Goal: Task Accomplishment & Management: Complete application form

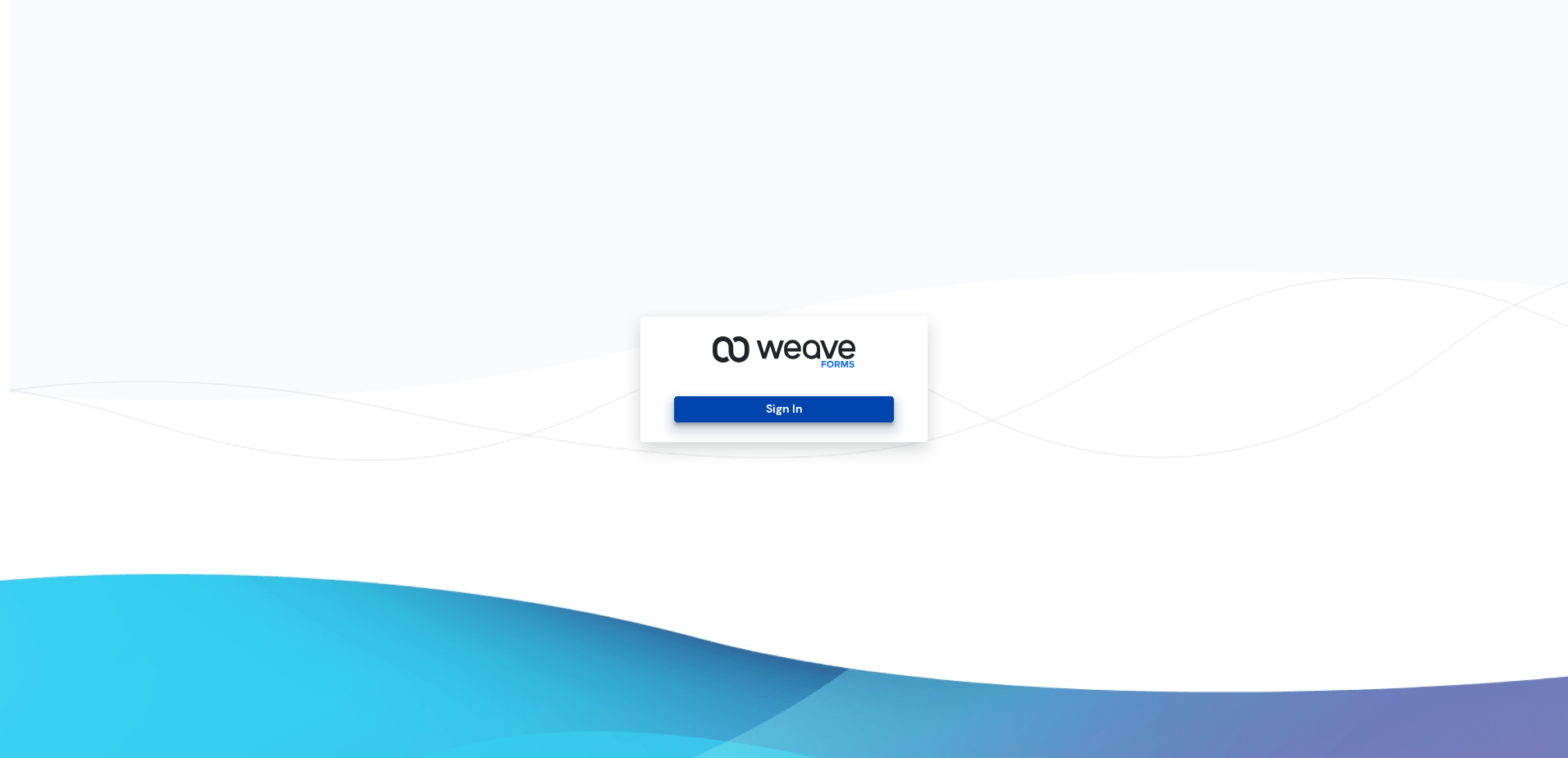
click at [823, 408] on button "Sign In" at bounding box center [783, 408] width 218 height 26
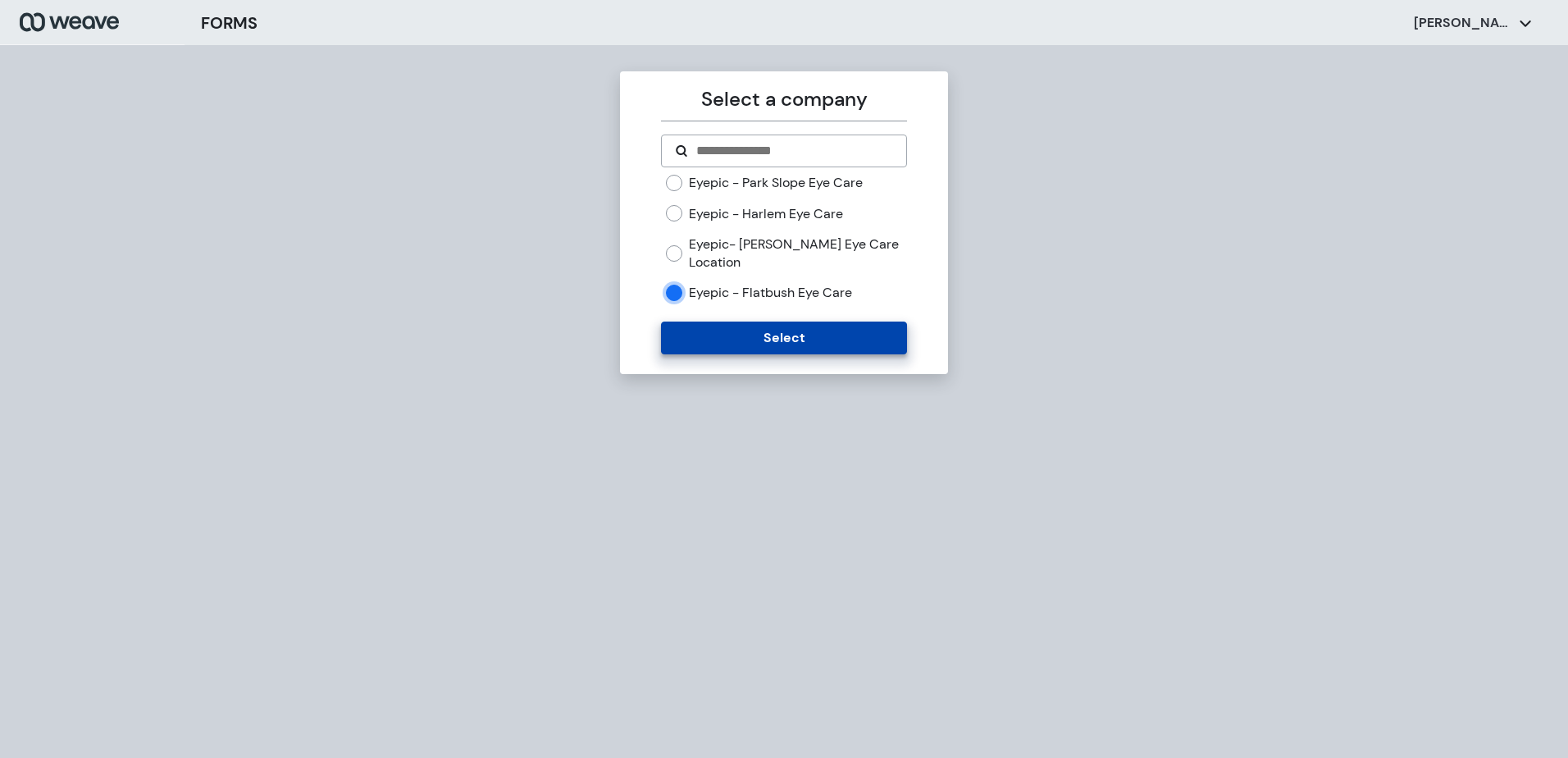
click at [804, 346] on button "Select" at bounding box center [784, 338] width 245 height 33
